Goal: Information Seeking & Learning: Check status

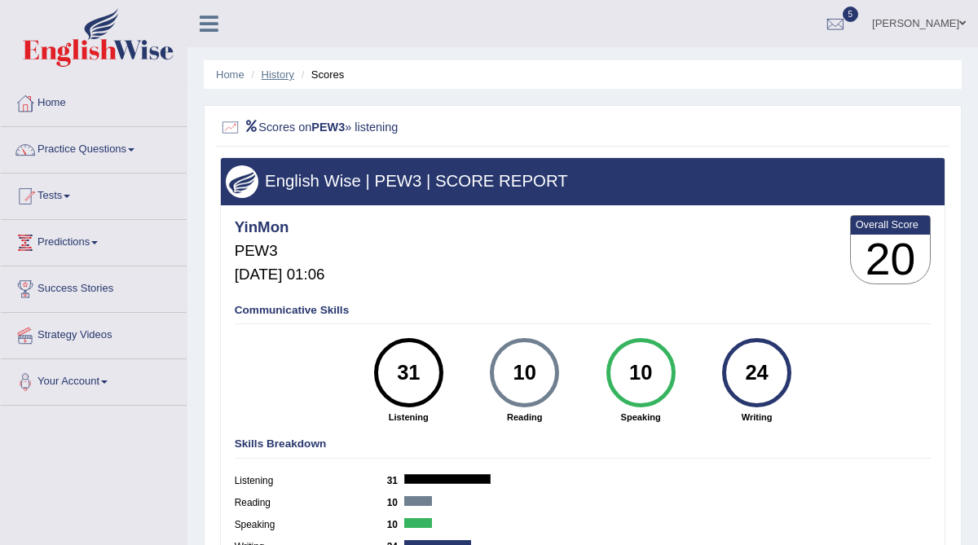
click at [280, 71] on link "History" at bounding box center [278, 74] width 33 height 12
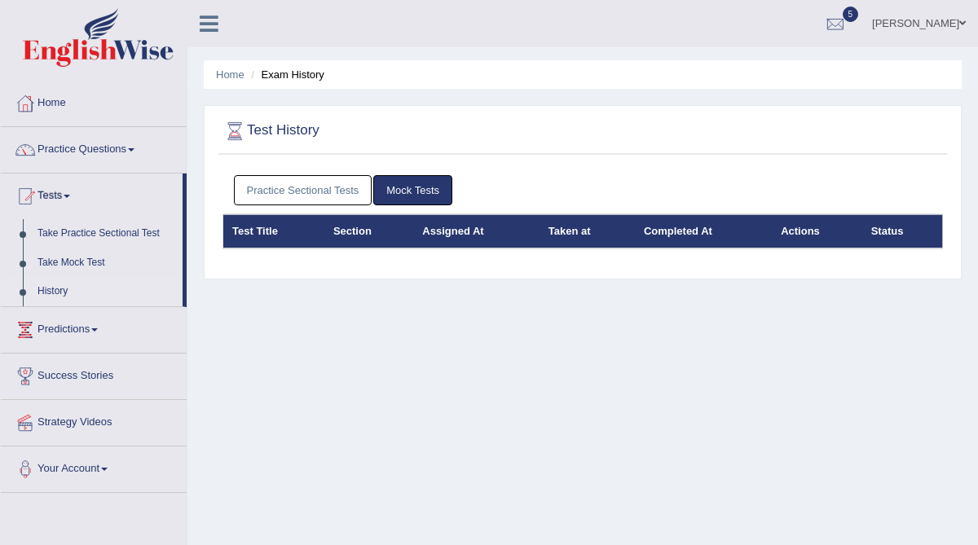
click at [289, 186] on link "Practice Sectional Tests" at bounding box center [303, 190] width 139 height 30
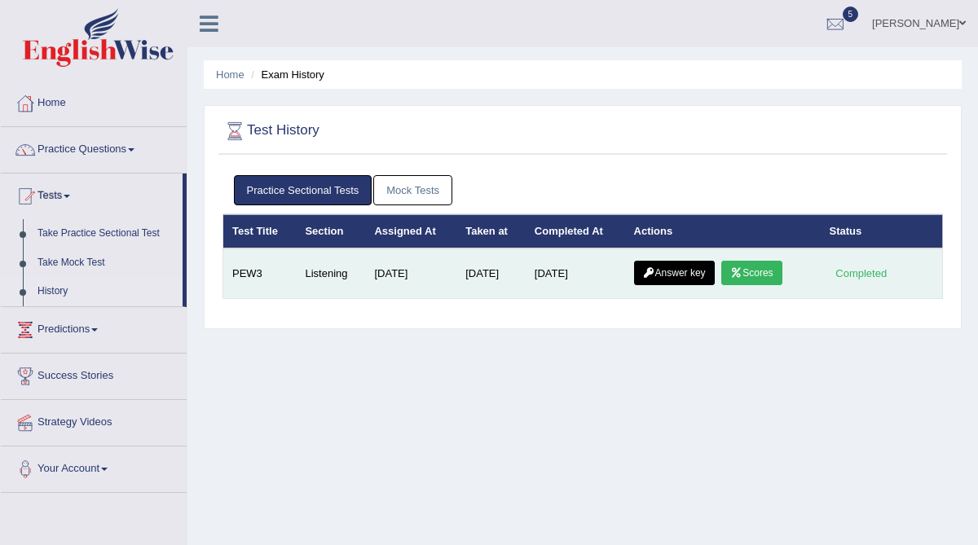
click at [686, 279] on link "Answer key" at bounding box center [674, 273] width 81 height 24
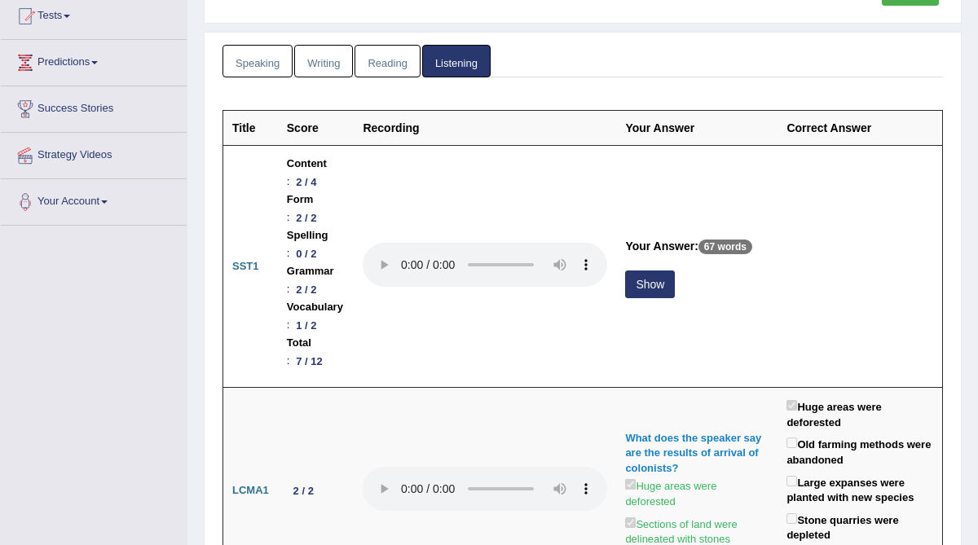
scroll to position [178, 0]
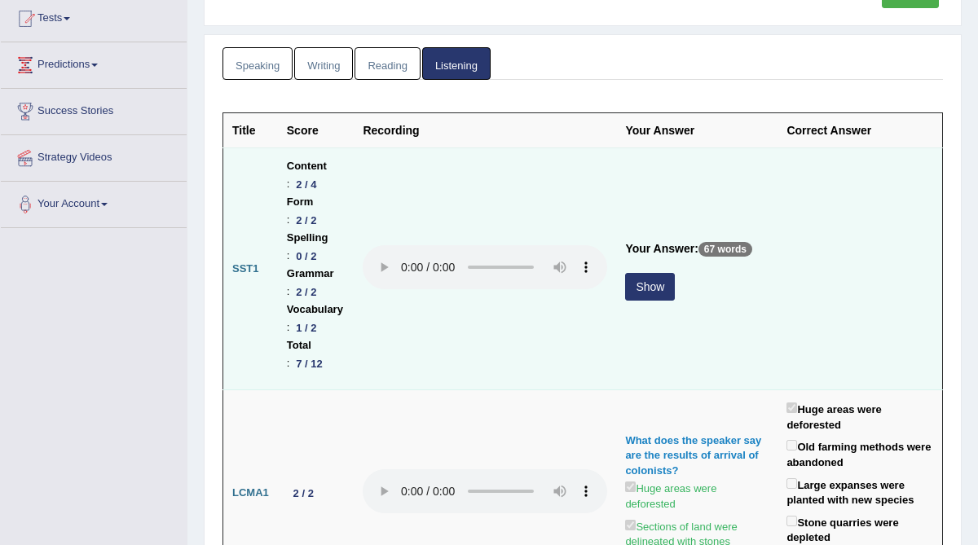
click at [675, 273] on button "Show" at bounding box center [650, 287] width 50 height 28
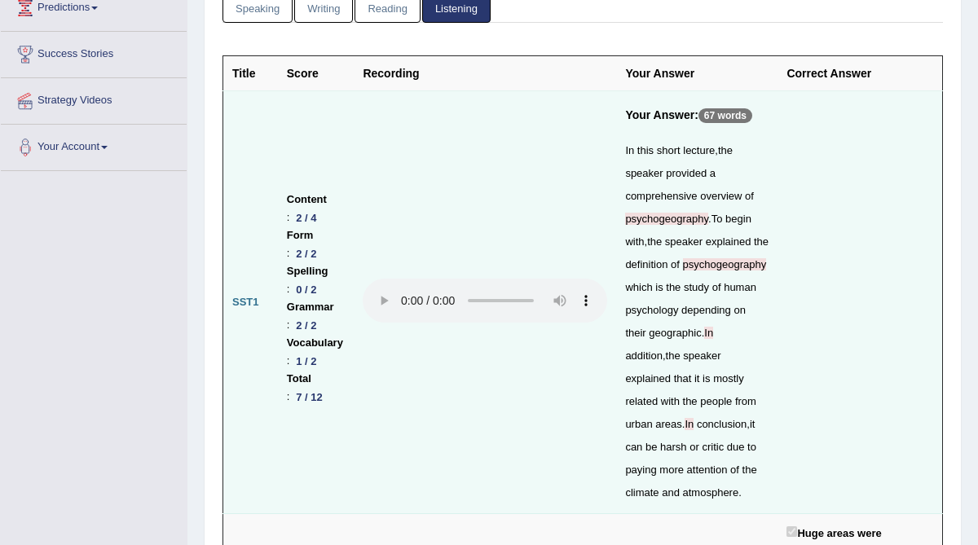
scroll to position [255, 0]
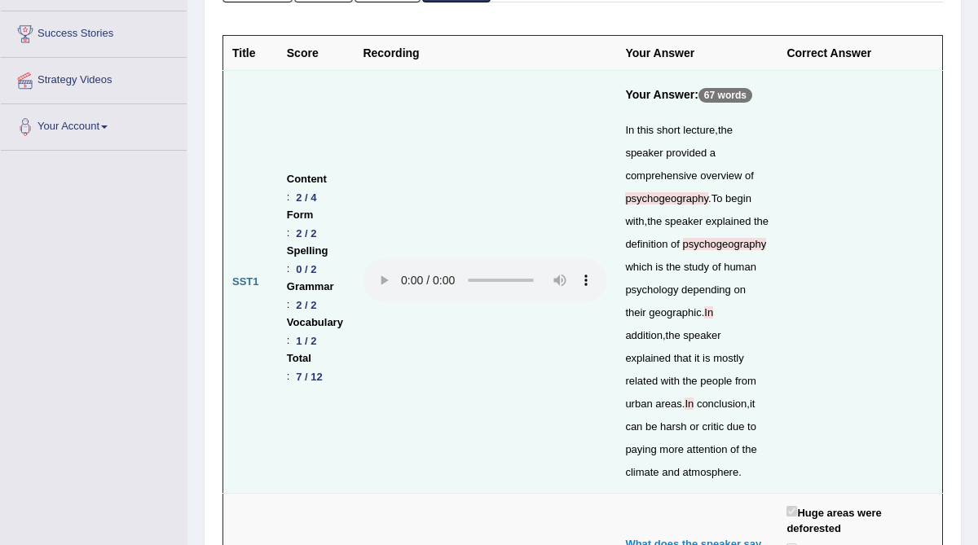
click at [708, 205] on span "psychogeography" at bounding box center [666, 198] width 83 height 12
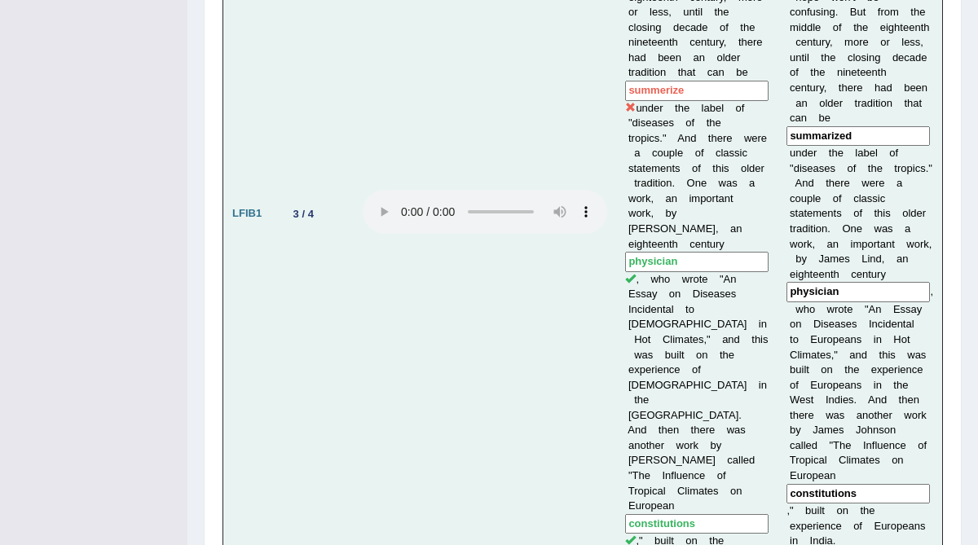
scroll to position [1426, 0]
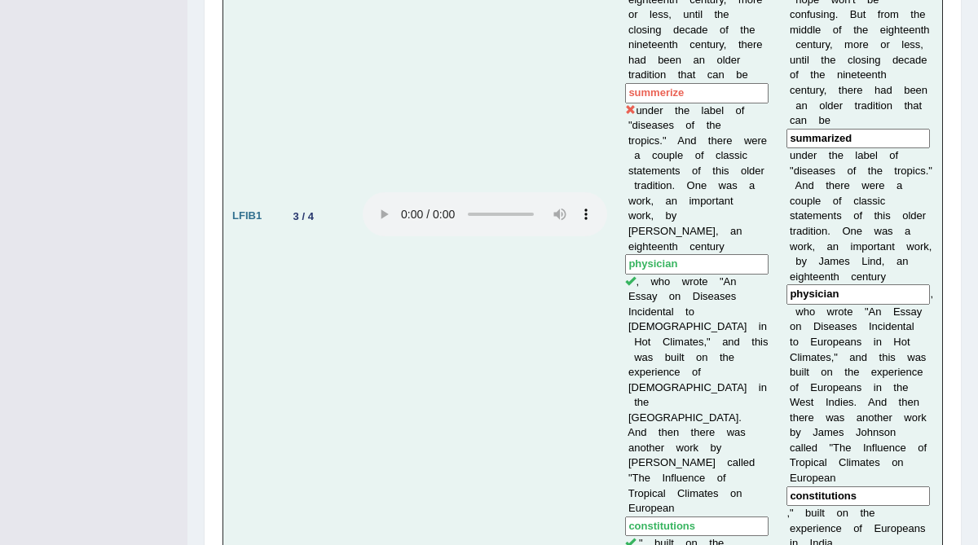
click at [941, 510] on td "N o w , t h e e m e r g e n c e o f tropical m e d i c i n e m a r k e d a t r …" at bounding box center [860, 216] width 165 height 780
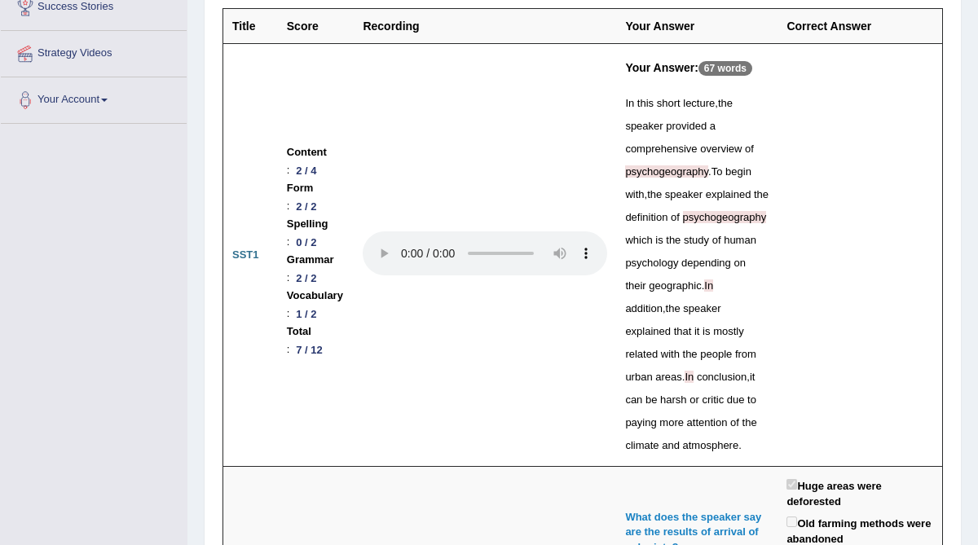
scroll to position [315, 0]
